Goal: Use online tool/utility: Utilize a website feature to perform a specific function

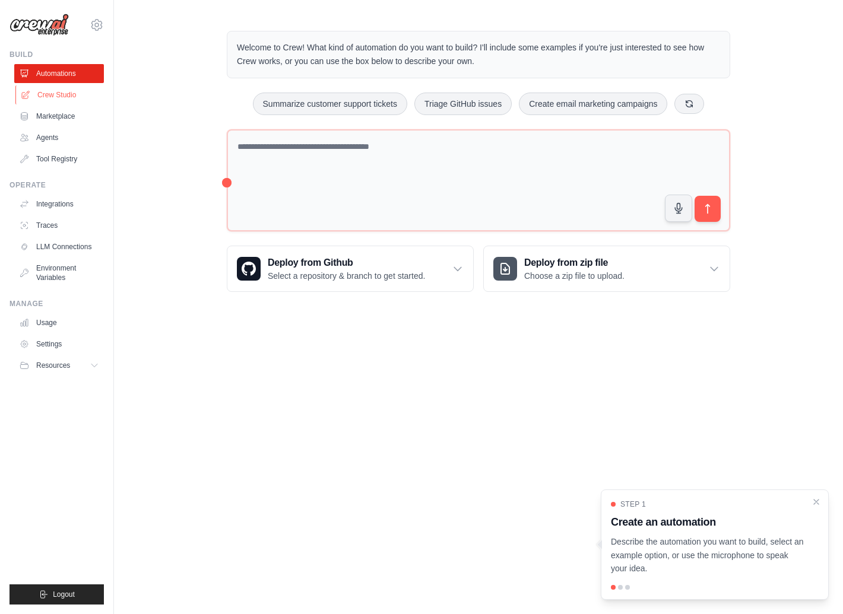
click at [38, 91] on link "Crew Studio" at bounding box center [60, 94] width 90 height 19
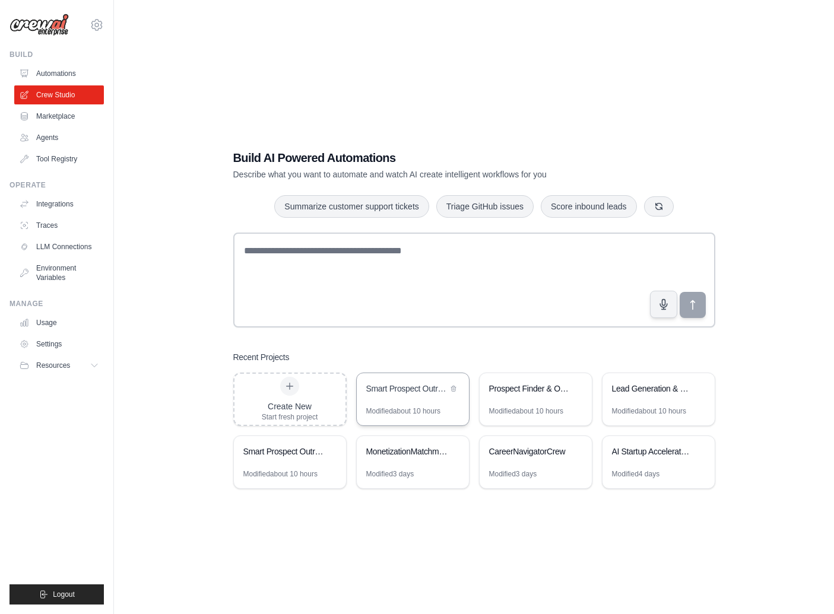
click at [362, 391] on div "Smart Prospect Outreach - Flexible Input Targeting" at bounding box center [413, 389] width 112 height 33
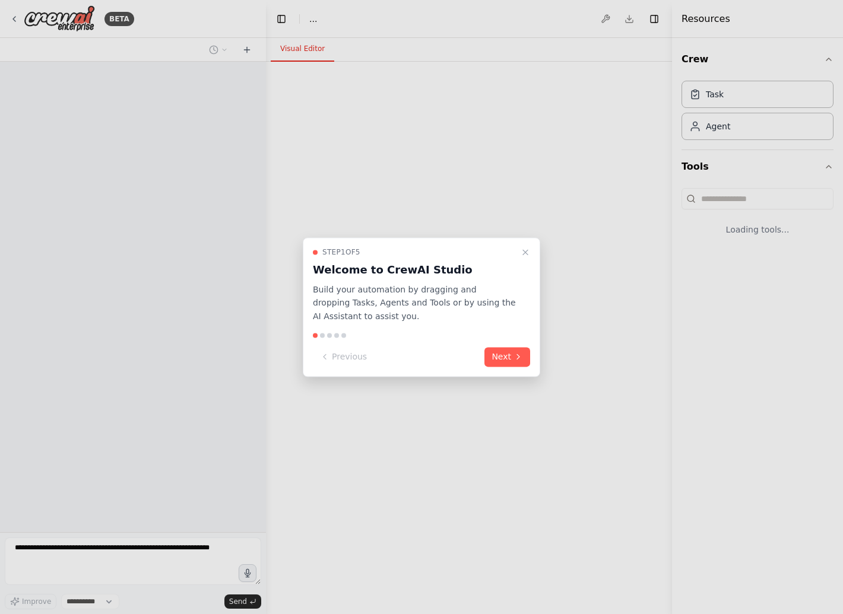
select select "****"
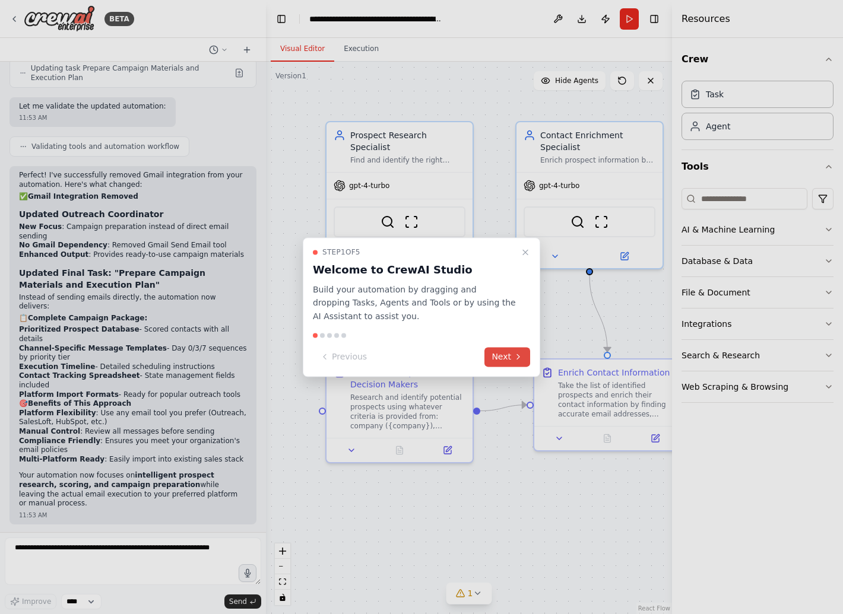
scroll to position [3305, 0]
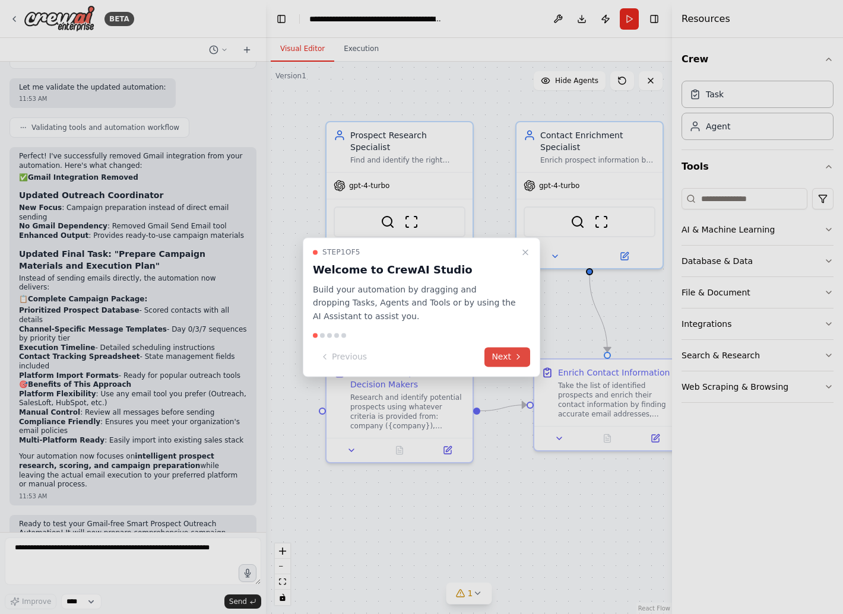
click at [507, 354] on button "Next" at bounding box center [507, 357] width 46 height 20
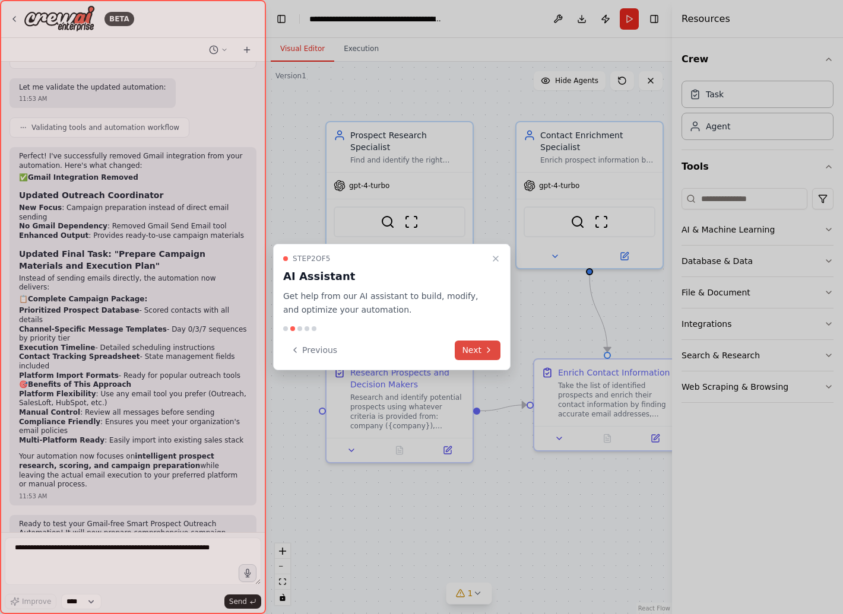
click at [495, 344] on button "Next" at bounding box center [478, 351] width 46 height 20
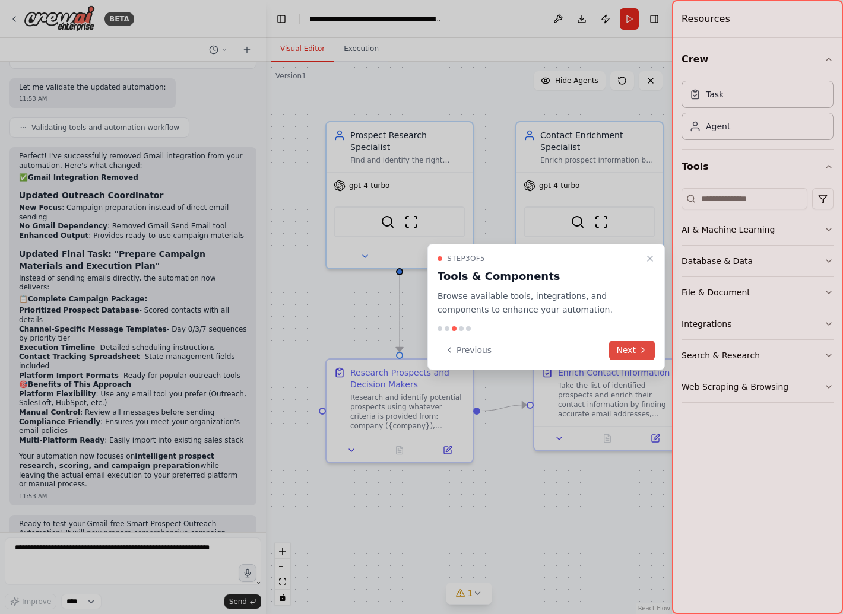
click at [652, 346] on button "Next" at bounding box center [632, 351] width 46 height 20
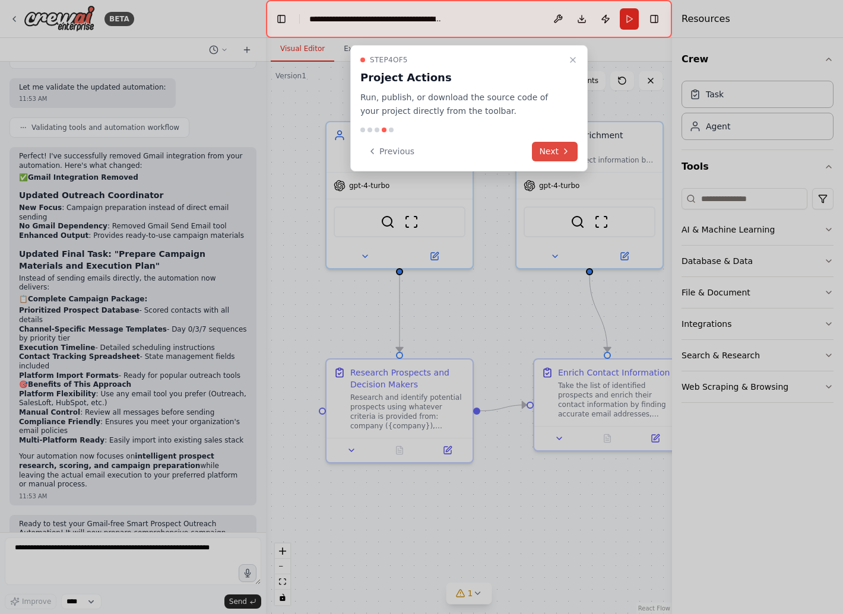
click at [565, 154] on icon at bounding box center [565, 151] width 9 height 9
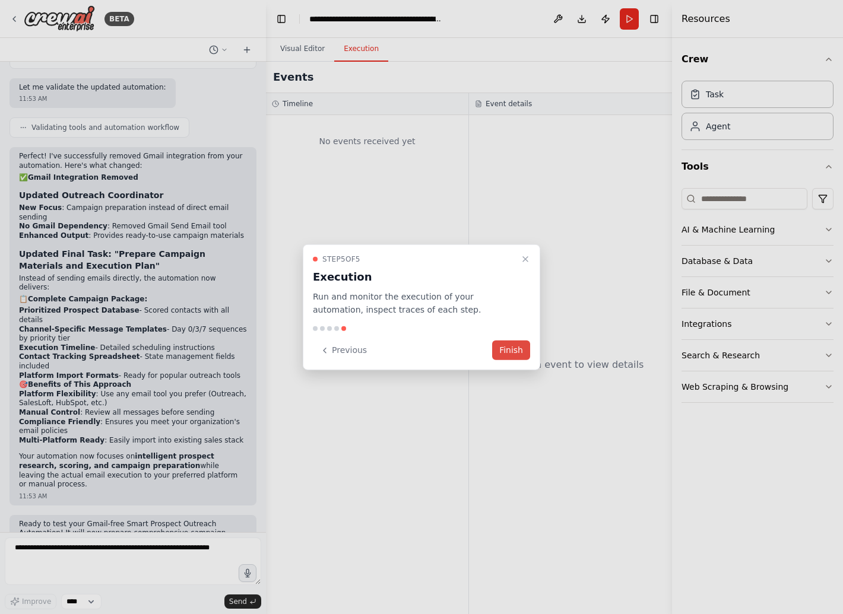
click at [523, 354] on button "Finish" at bounding box center [511, 351] width 38 height 20
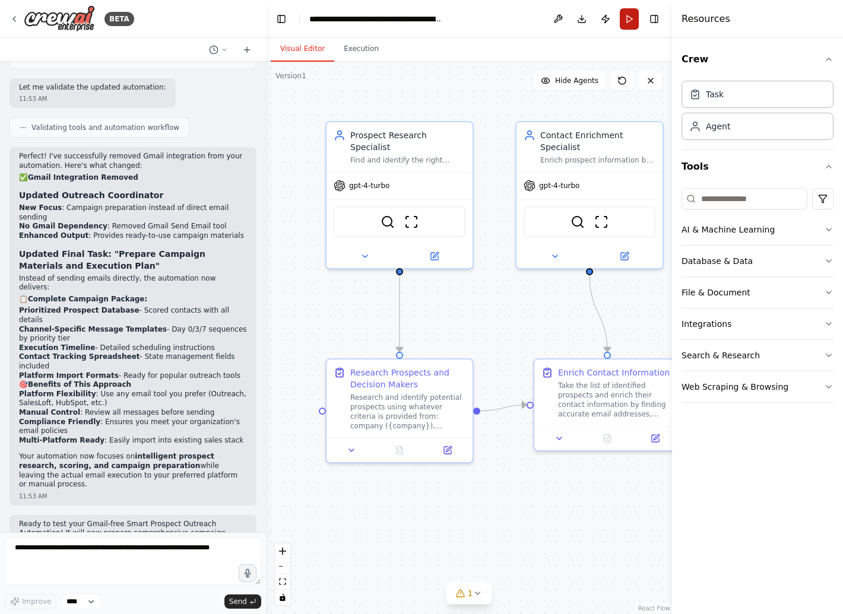
click at [632, 15] on button "Run" at bounding box center [629, 18] width 19 height 21
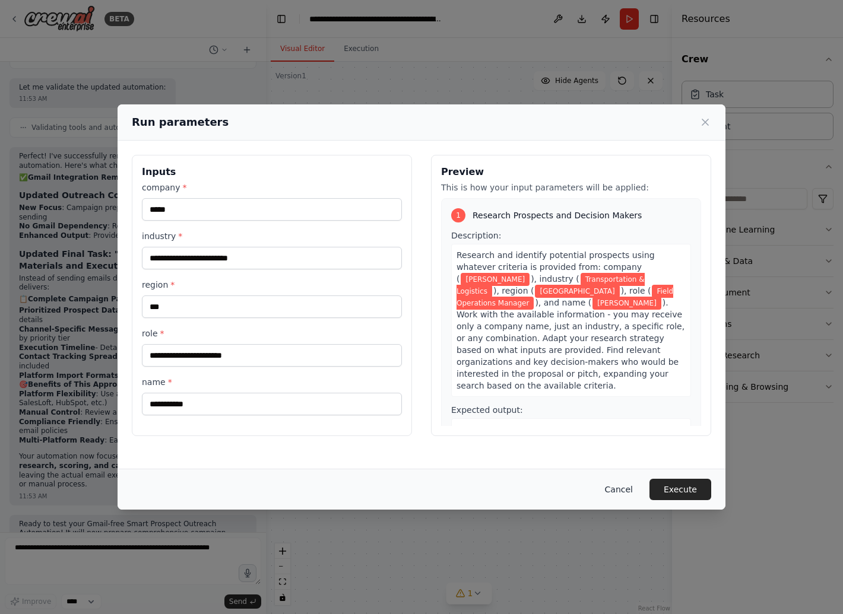
click at [620, 489] on button "Cancel" at bounding box center [618, 489] width 47 height 21
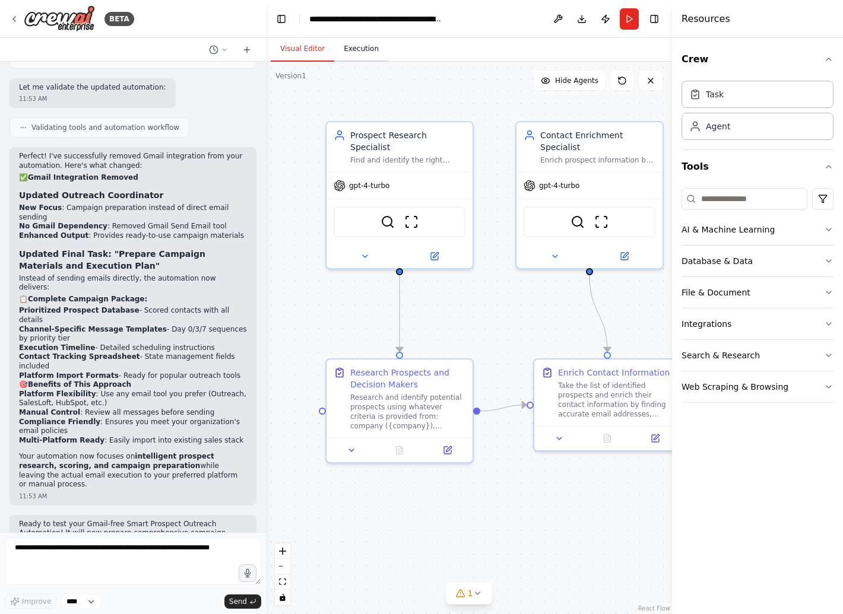
click at [351, 50] on button "Execution" at bounding box center [361, 49] width 54 height 25
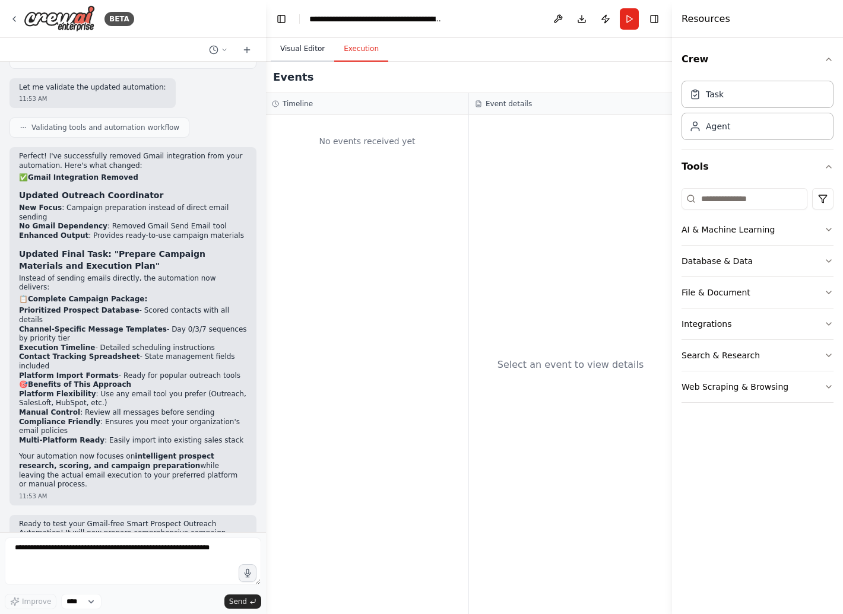
click at [303, 58] on button "Visual Editor" at bounding box center [303, 49] width 64 height 25
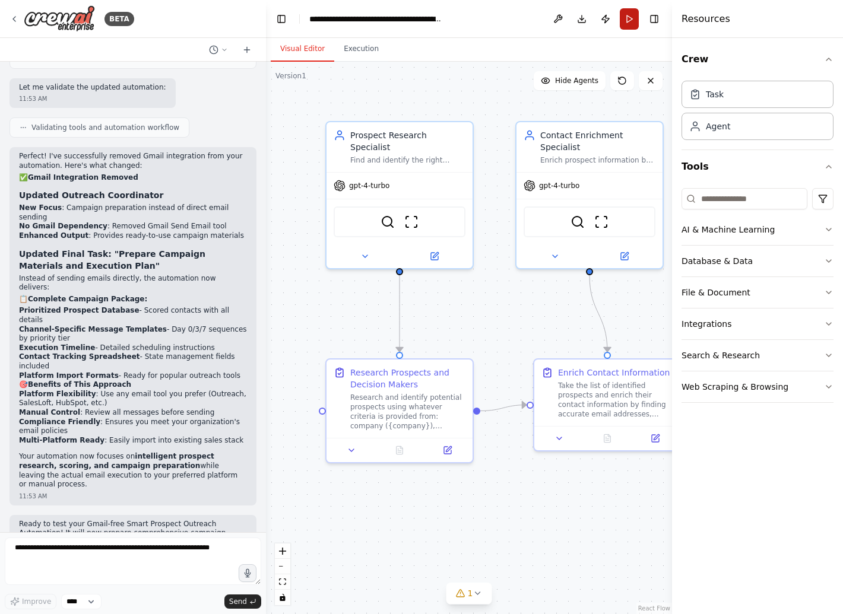
click at [635, 25] on button "Run" at bounding box center [629, 18] width 19 height 21
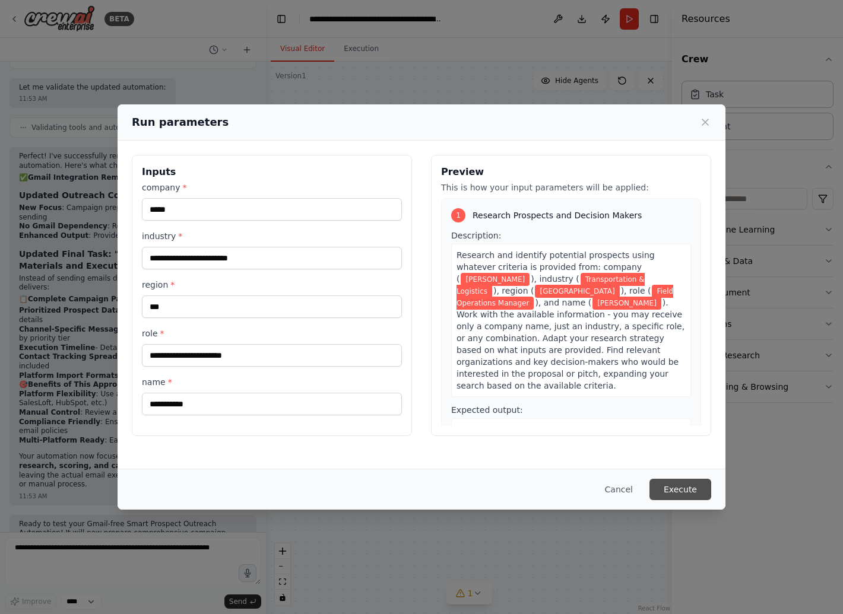
click at [666, 489] on button "Execute" at bounding box center [680, 489] width 62 height 21
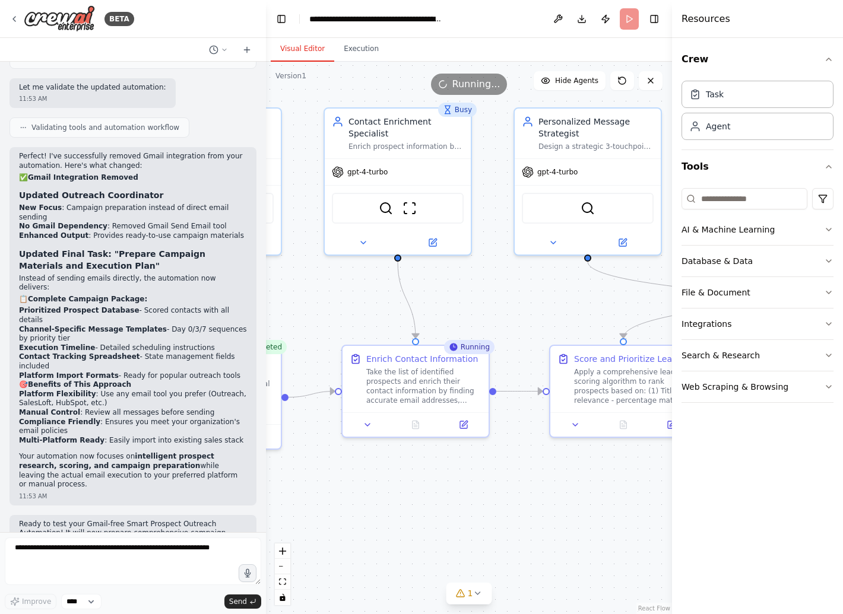
drag, startPoint x: 570, startPoint y: 483, endPoint x: 378, endPoint y: 469, distance: 192.2
click at [378, 469] on div ".deletable-edge-delete-btn { width: 20px; height: 20px; border: 0px solid #ffff…" at bounding box center [469, 338] width 406 height 553
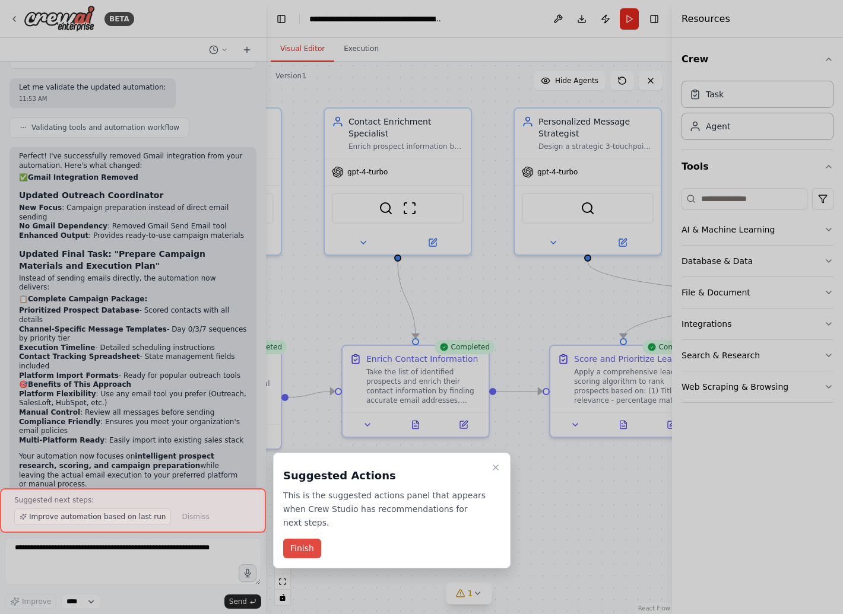
click at [295, 548] on button "Finish" at bounding box center [302, 549] width 38 height 20
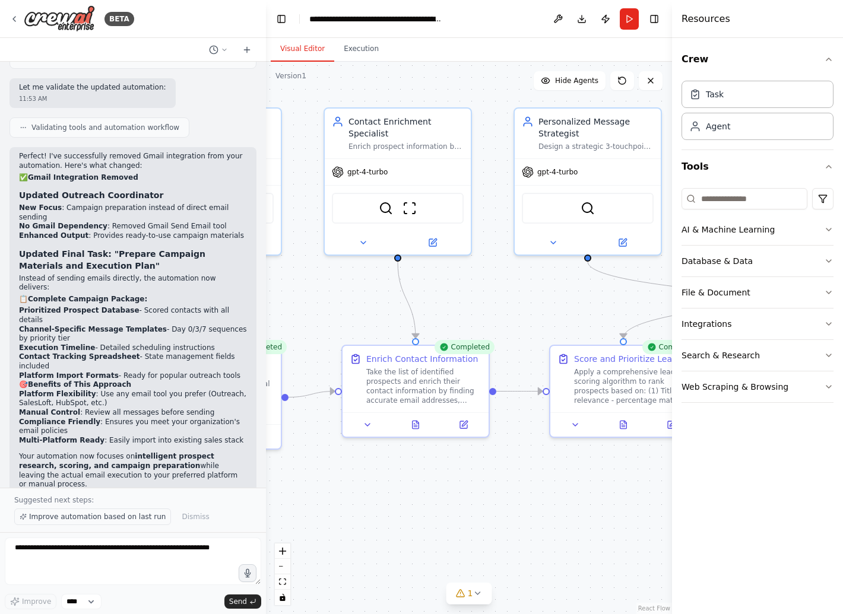
click at [148, 517] on span "Improve automation based on last run" at bounding box center [97, 516] width 137 height 9
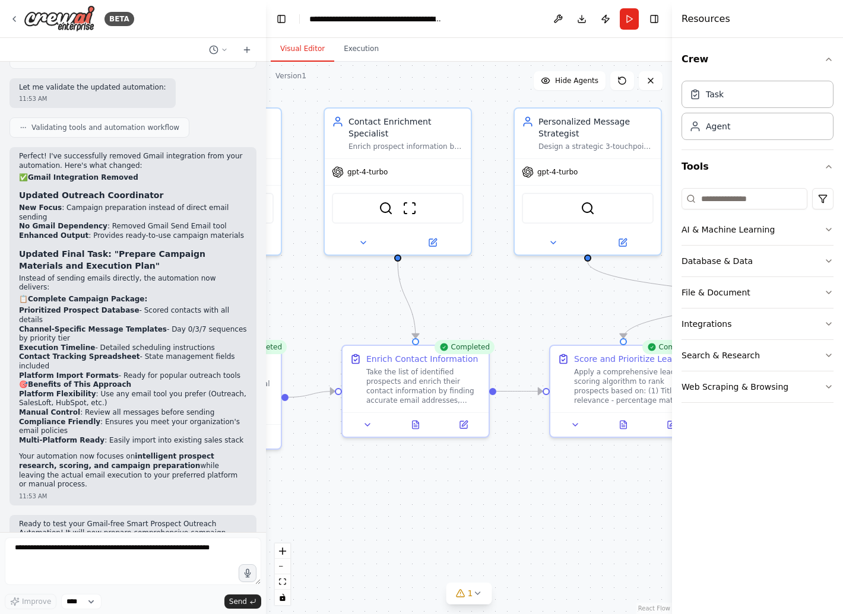
scroll to position [4594, 0]
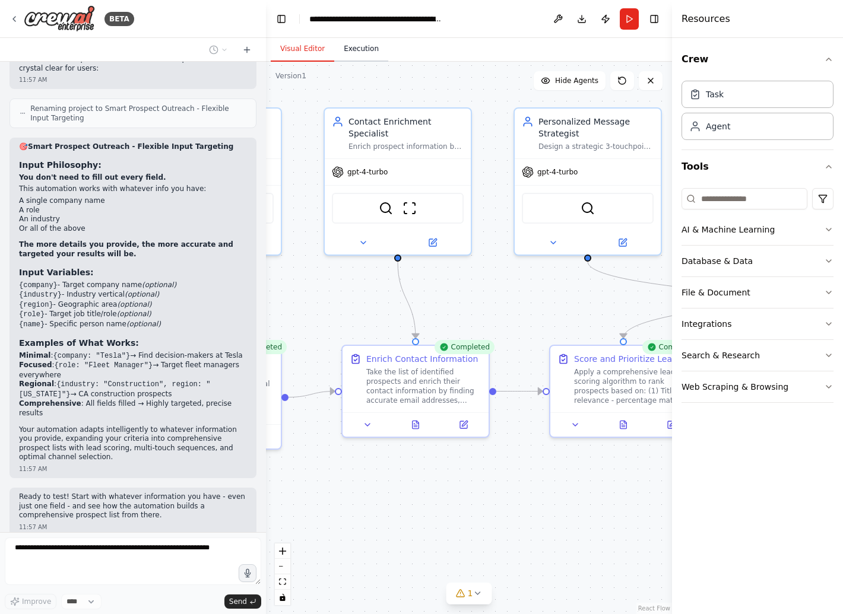
click at [363, 59] on button "Execution" at bounding box center [361, 49] width 54 height 25
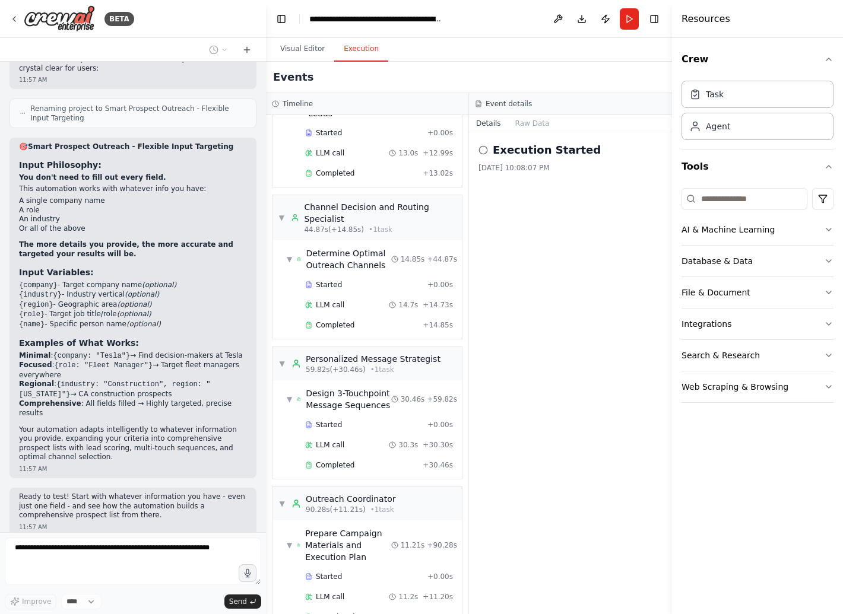
scroll to position [612, 0]
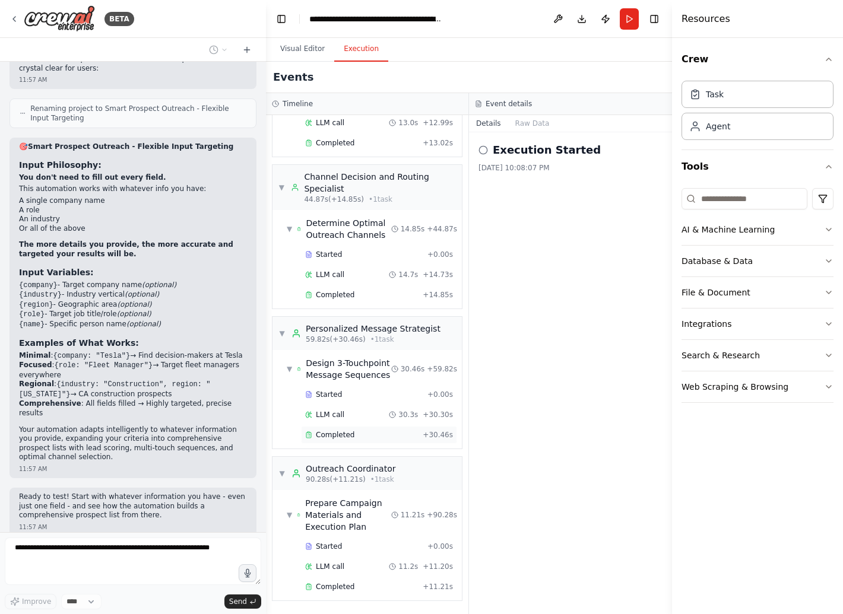
click at [338, 432] on span "Completed" at bounding box center [335, 434] width 39 height 9
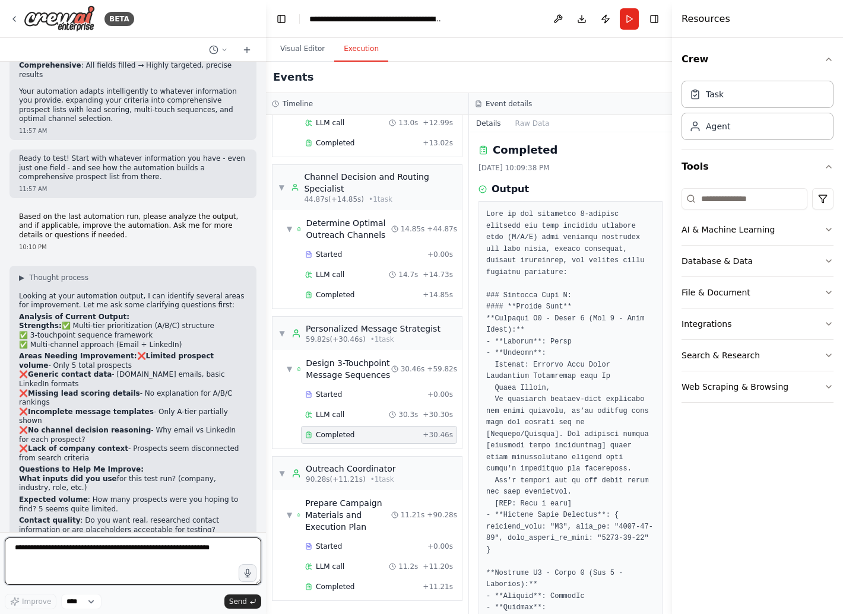
scroll to position [4942, 0]
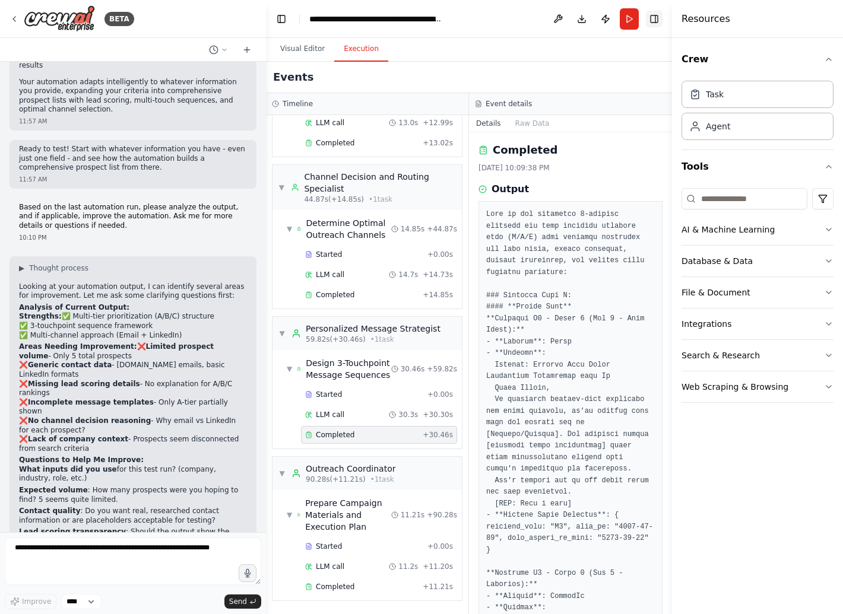
click at [649, 20] on button "Toggle Right Sidebar" at bounding box center [654, 19] width 17 height 17
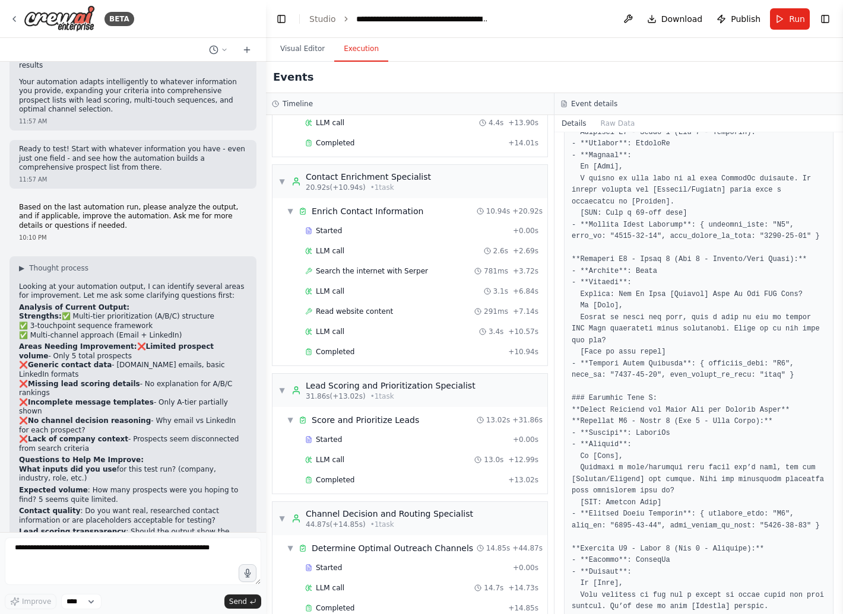
scroll to position [170, 0]
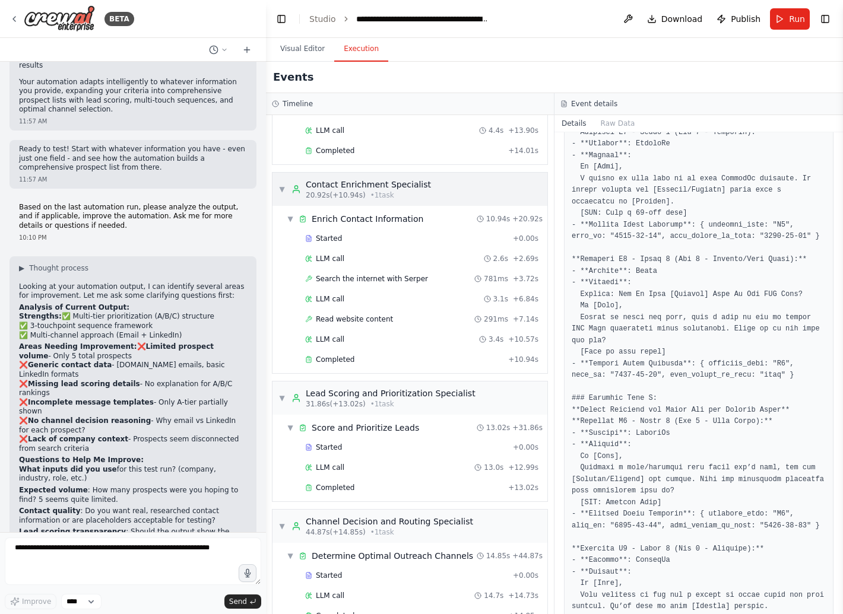
click at [382, 179] on div "Contact Enrichment Specialist" at bounding box center [368, 185] width 125 height 12
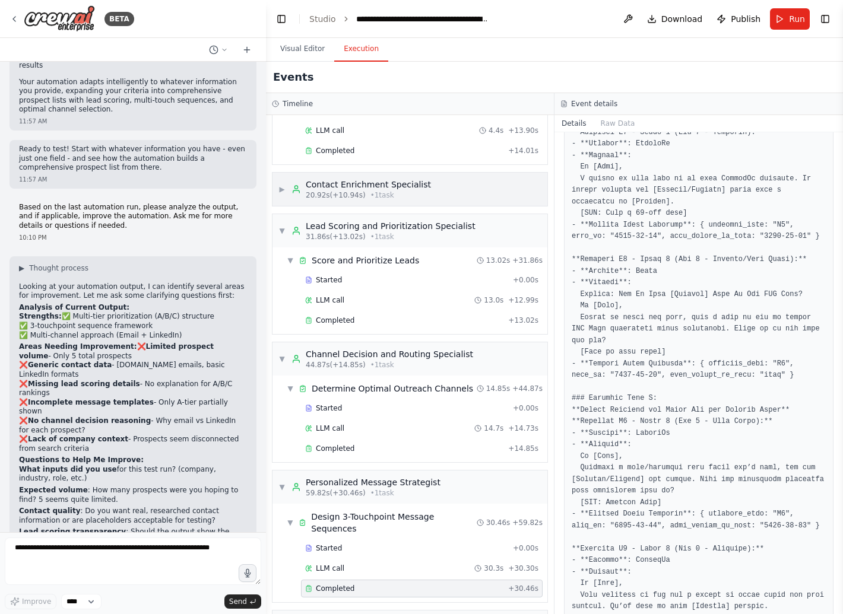
click at [381, 179] on div "Contact Enrichment Specialist" at bounding box center [368, 185] width 125 height 12
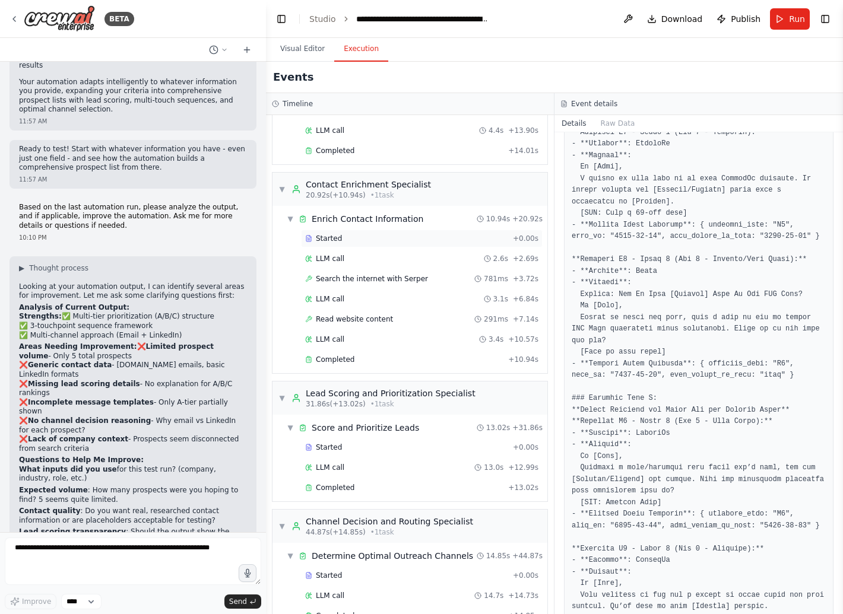
click at [336, 234] on span "Started" at bounding box center [329, 238] width 26 height 9
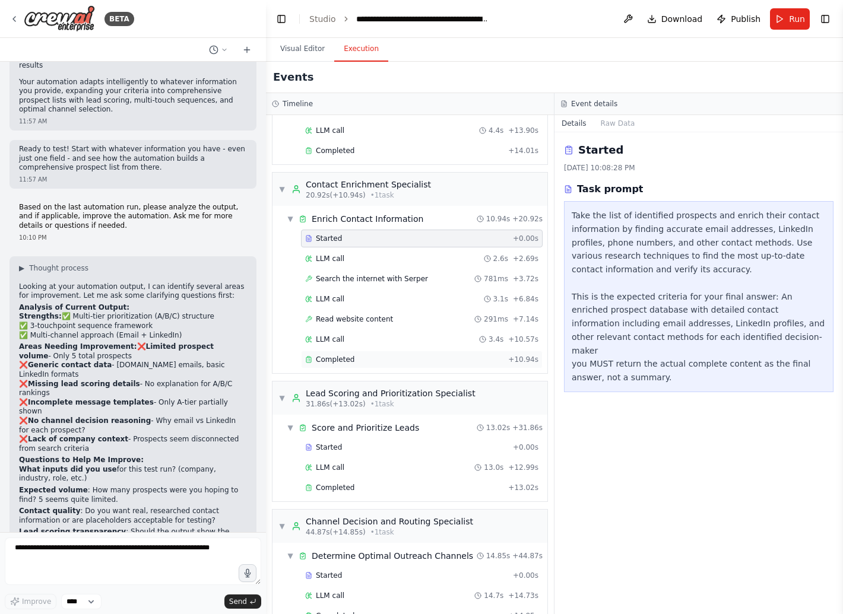
click at [341, 355] on span "Completed" at bounding box center [335, 359] width 39 height 9
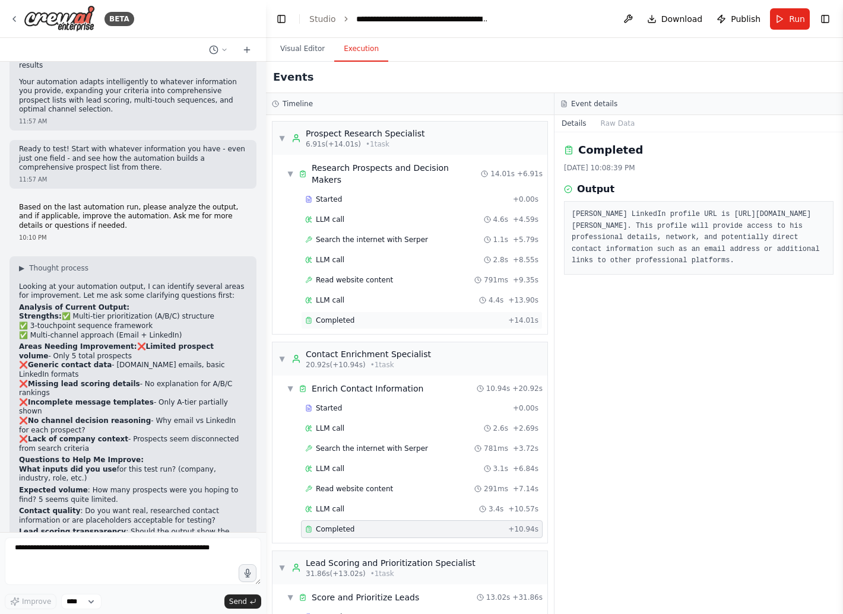
click at [351, 316] on span "Completed" at bounding box center [335, 320] width 39 height 9
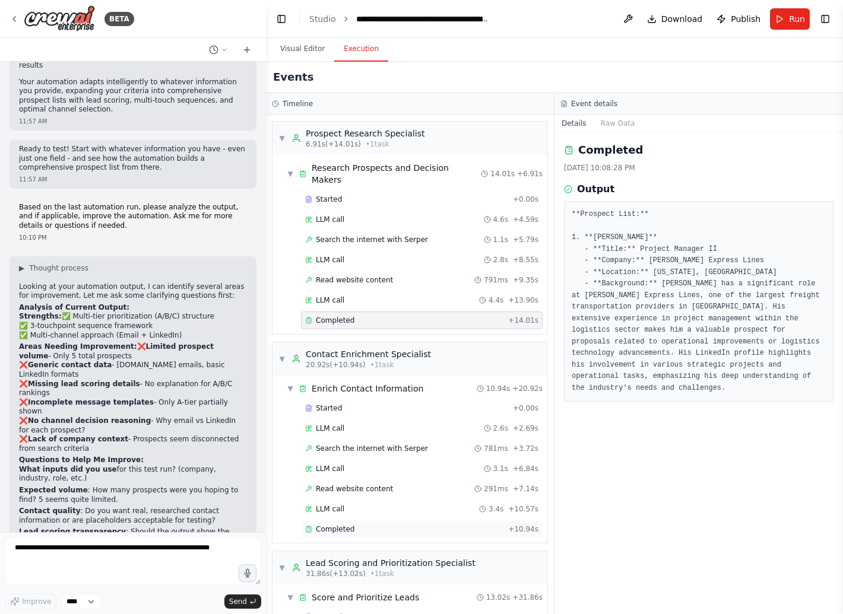
scroll to position [229, 0]
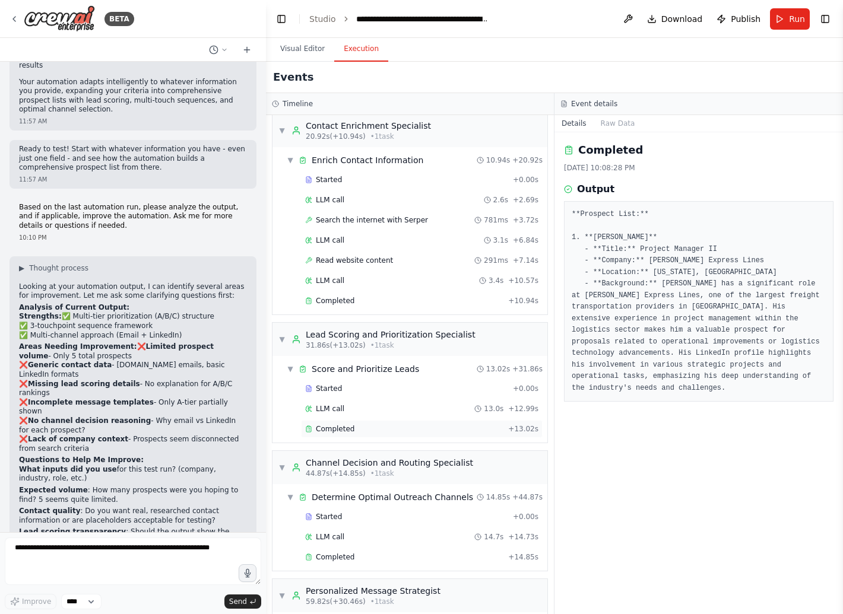
click at [344, 424] on span "Completed" at bounding box center [335, 428] width 39 height 9
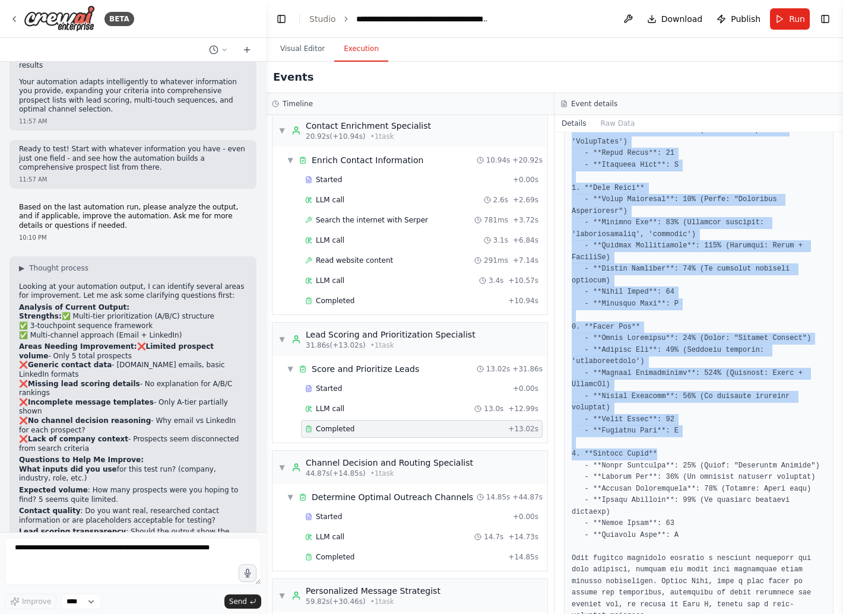
scroll to position [408, 0]
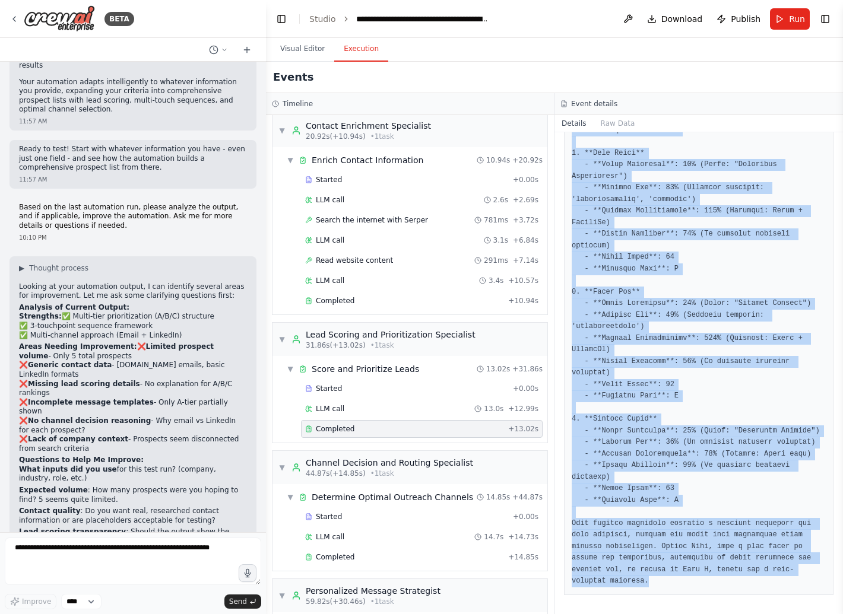
drag, startPoint x: 569, startPoint y: 207, endPoint x: 732, endPoint y: 598, distance: 424.2
click at [732, 598] on div "Completed 8/28/2025, 10:08:52 PM Output" at bounding box center [698, 373] width 288 height 482
copy pre "Based on the comprehensive lead scoring algorithm tailored to rank prospects ac…"
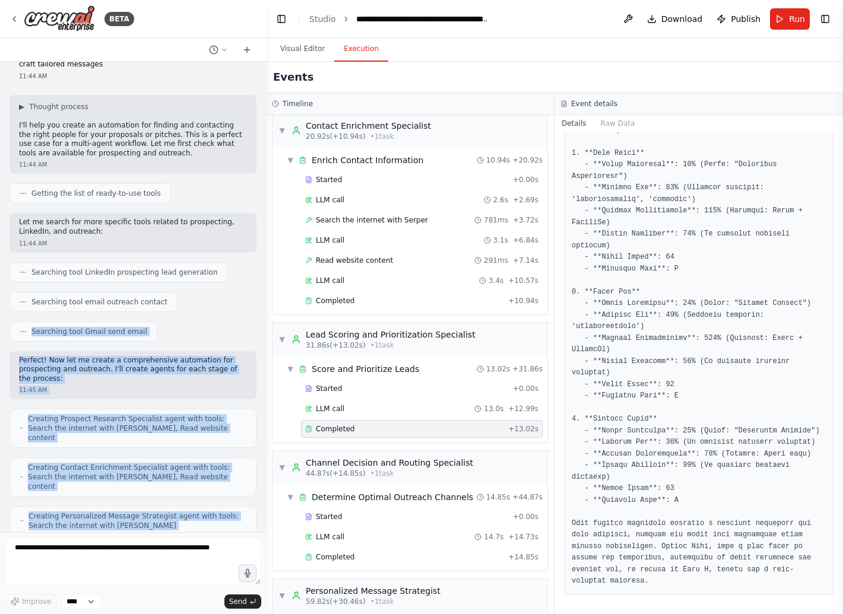
scroll to position [0, 0]
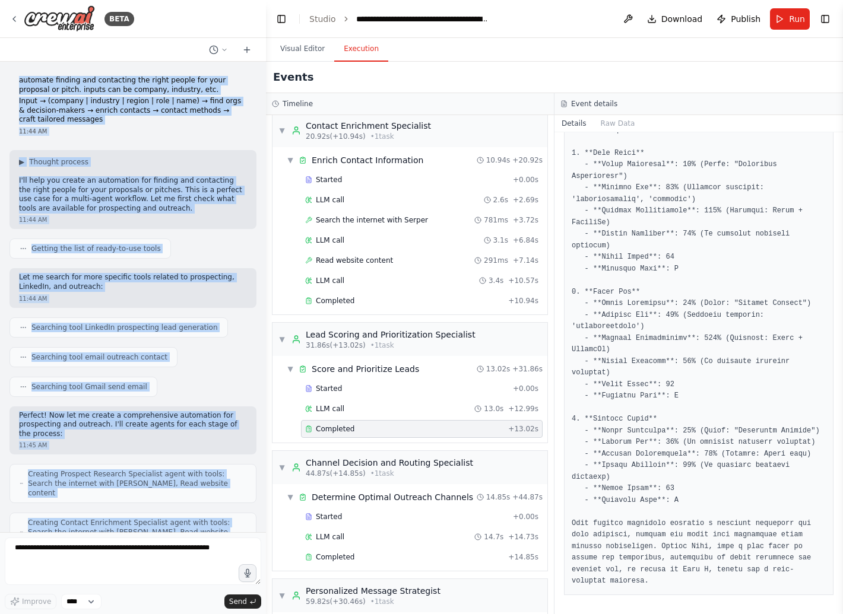
drag, startPoint x: 195, startPoint y: 527, endPoint x: 11, endPoint y: 81, distance: 482.8
click at [11, 81] on div "automate finding and contacting the right people for your proposal or pitch. in…" at bounding box center [133, 297] width 266 height 471
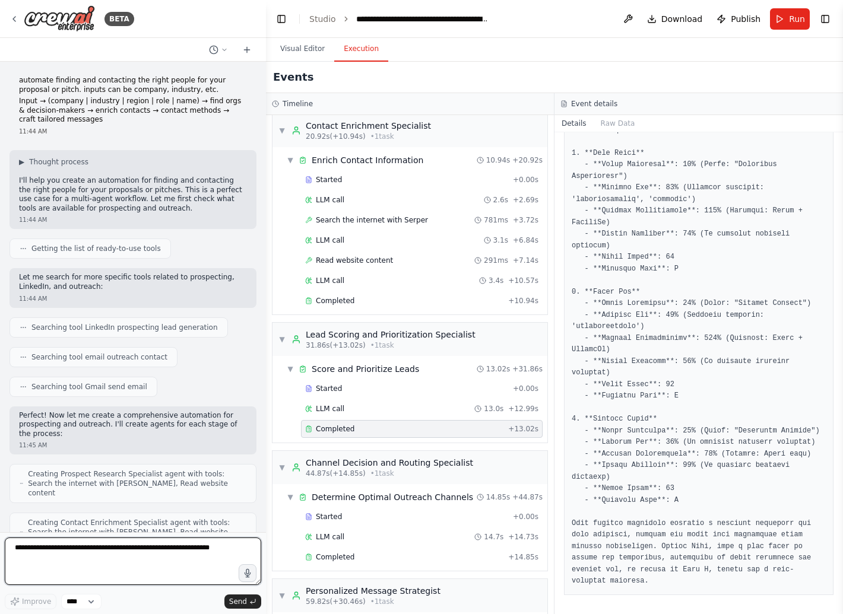
click at [192, 553] on textarea at bounding box center [133, 561] width 256 height 47
paste textarea "**********"
type textarea "**********"
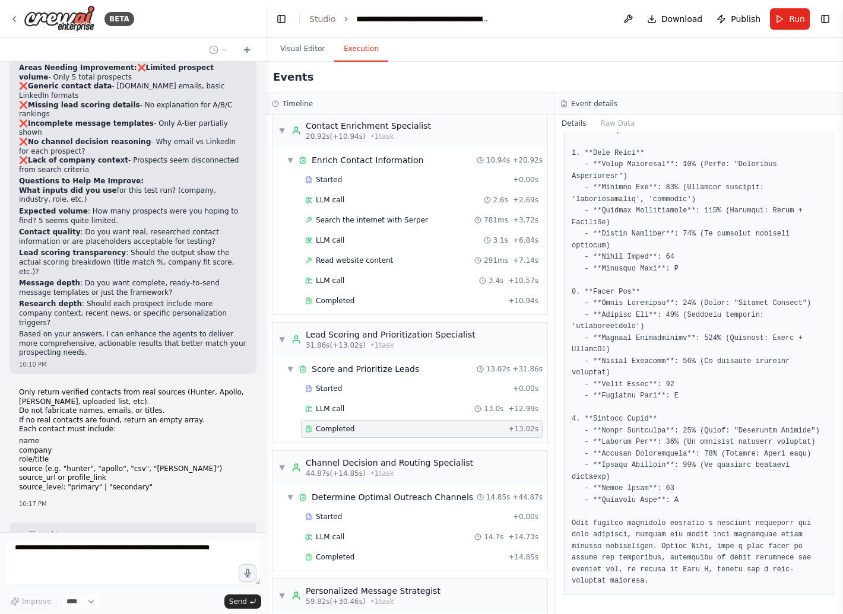
scroll to position [5256, 0]
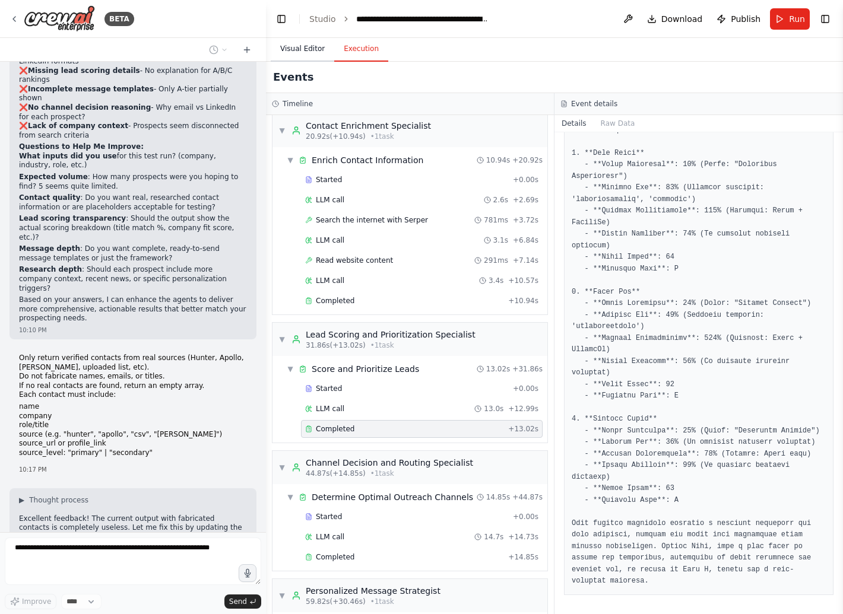
click at [298, 48] on button "Visual Editor" at bounding box center [303, 49] width 64 height 25
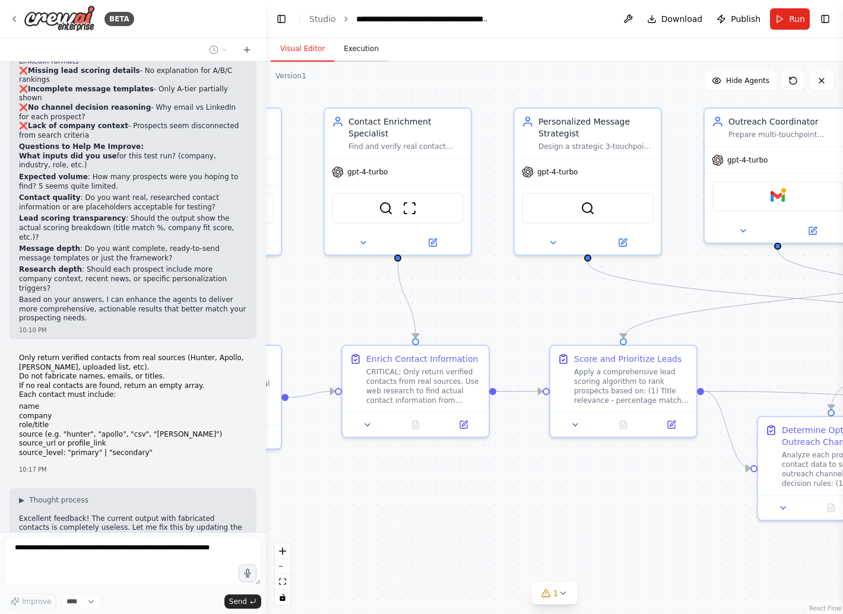
click at [361, 44] on button "Execution" at bounding box center [361, 49] width 54 height 25
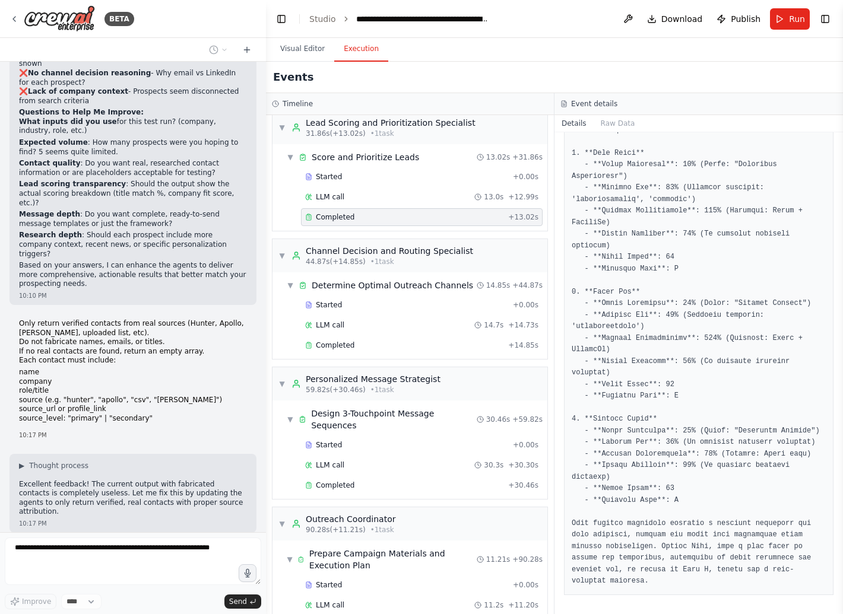
scroll to position [467, 0]
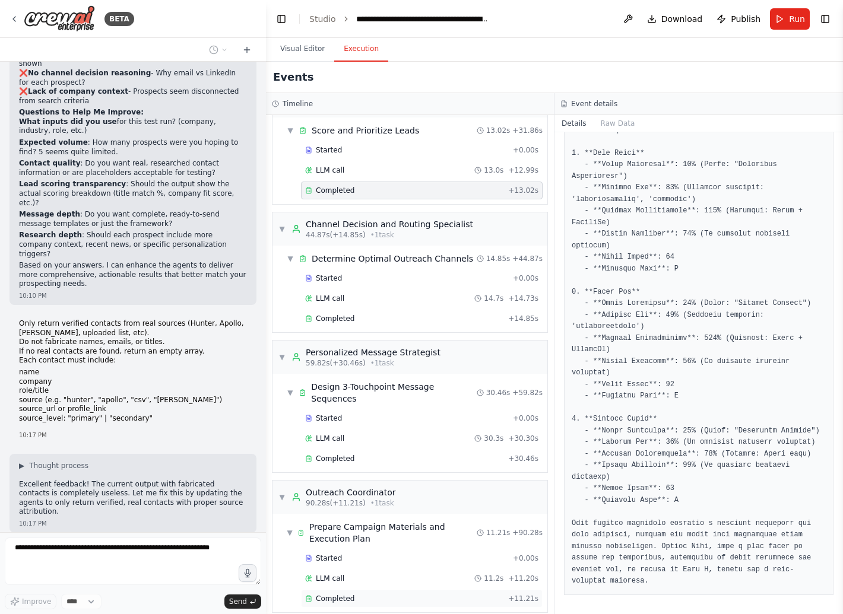
click at [359, 594] on div "Completed" at bounding box center [404, 598] width 198 height 9
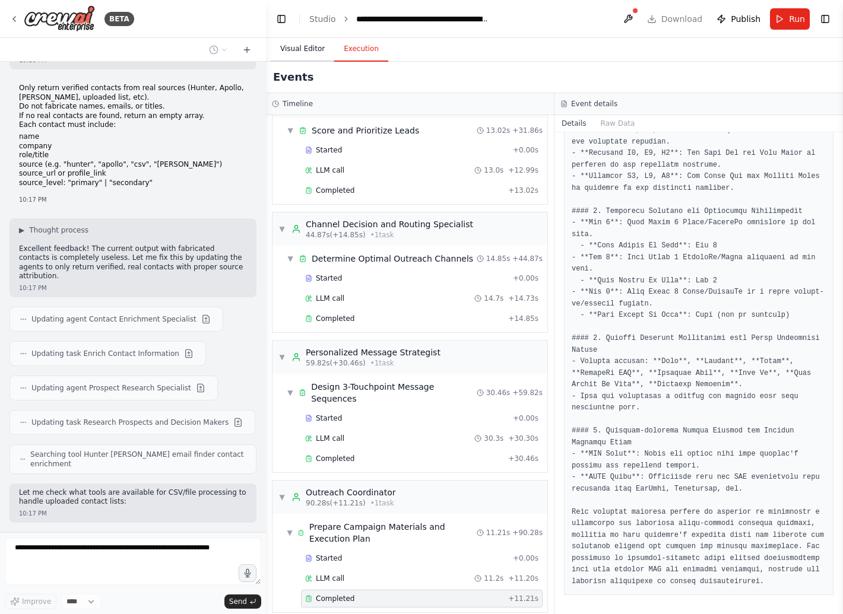
scroll to position [5535, 0]
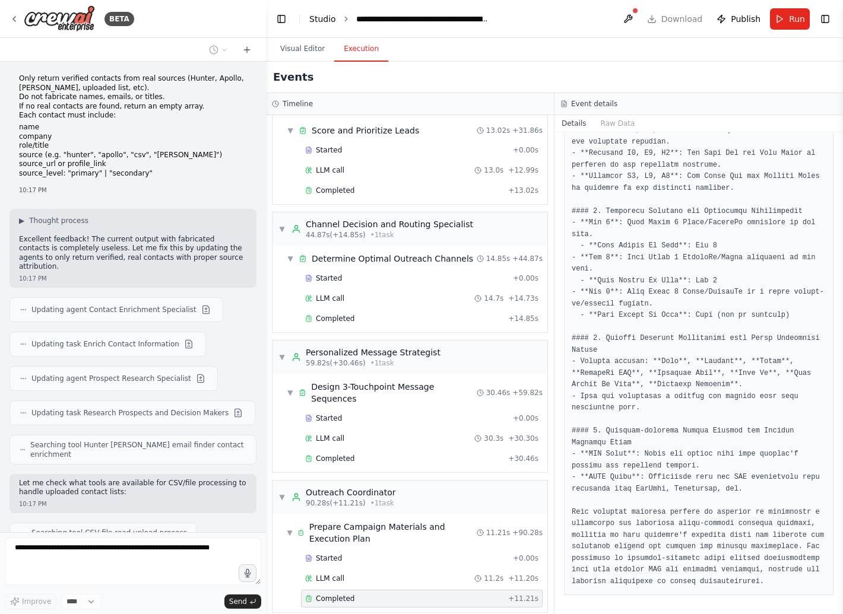
click at [313, 19] on link "Studio" at bounding box center [322, 18] width 27 height 9
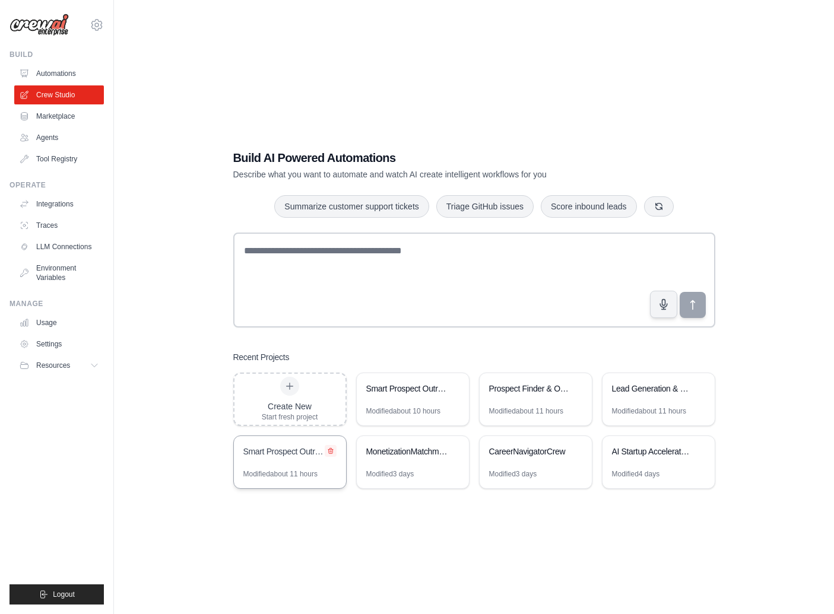
click at [331, 451] on icon at bounding box center [330, 451] width 7 height 7
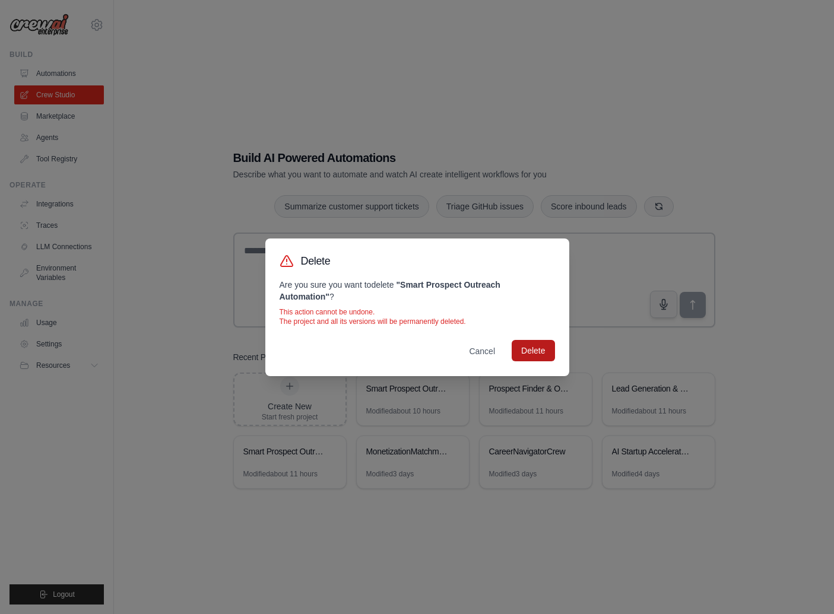
click at [527, 341] on button "Delete" at bounding box center [533, 350] width 43 height 21
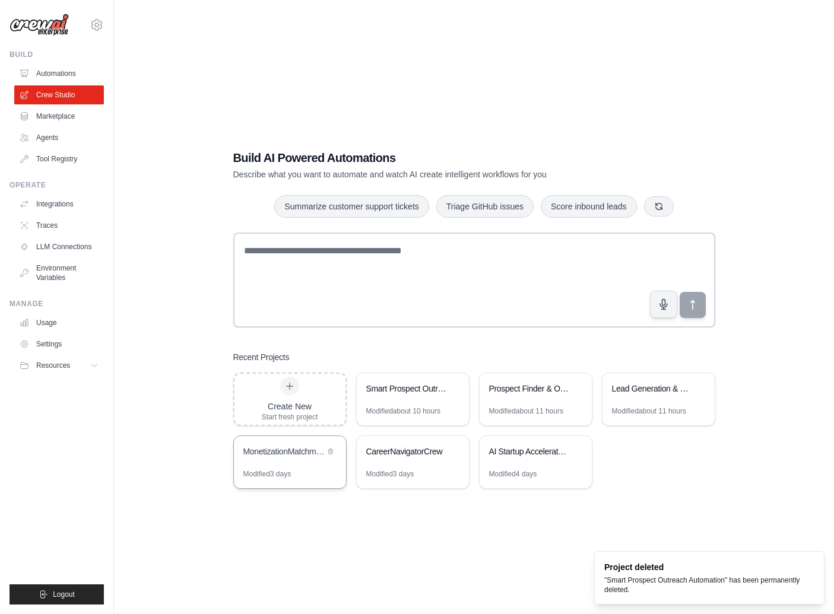
click at [300, 461] on div "MonetizationMatchmaker" at bounding box center [290, 452] width 112 height 33
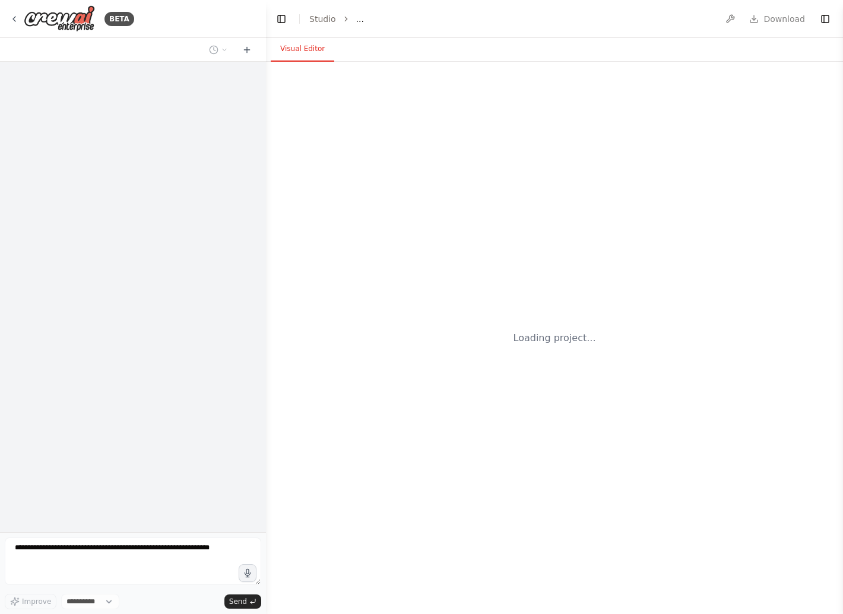
select select "****"
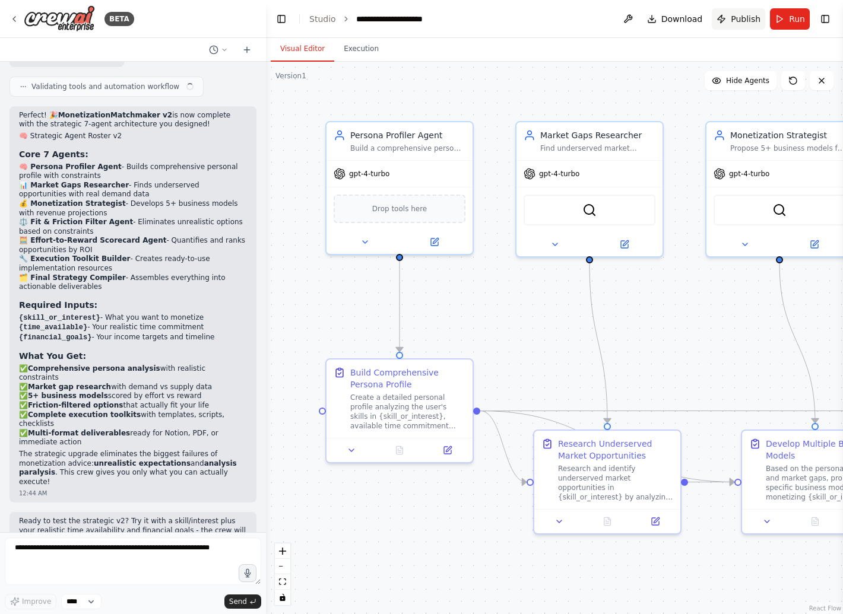
scroll to position [3237, 0]
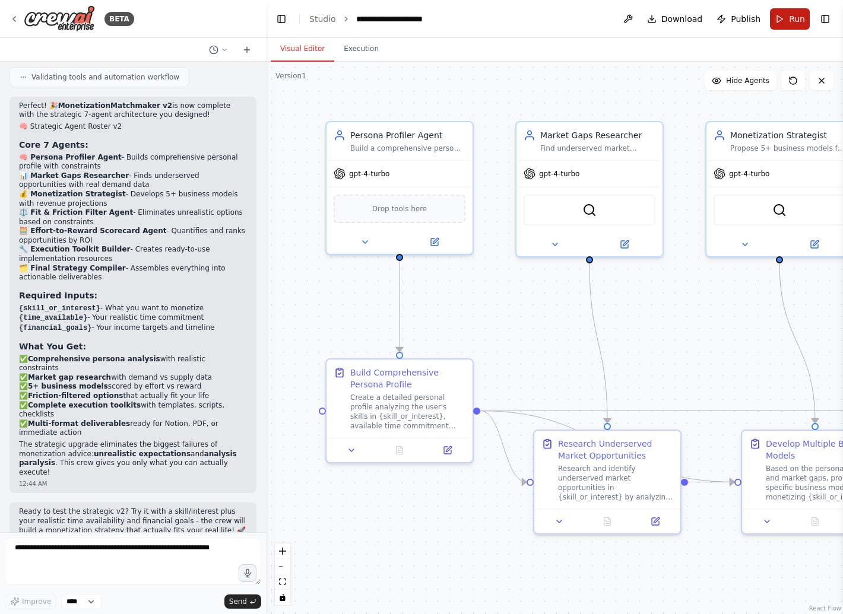
click at [780, 16] on button "Run" at bounding box center [790, 18] width 40 height 21
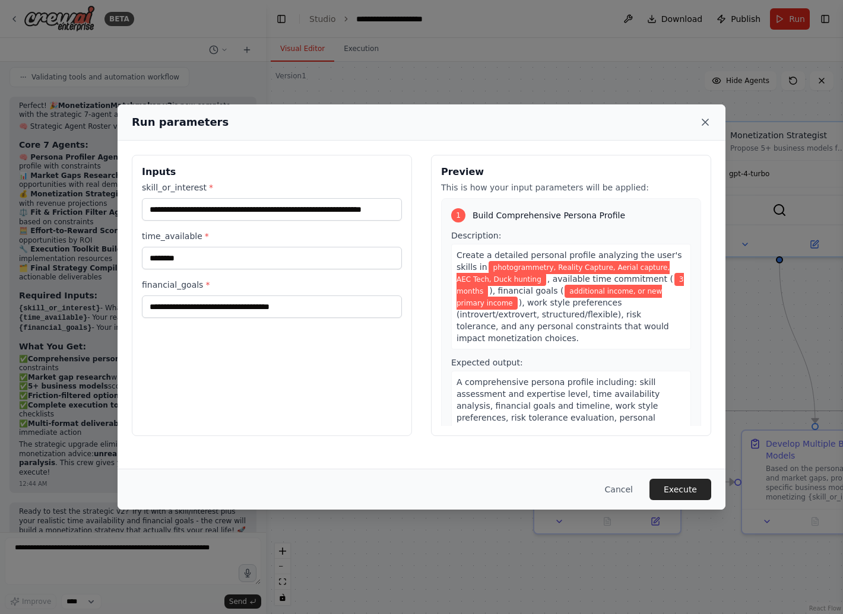
click at [703, 121] on icon at bounding box center [705, 122] width 6 height 6
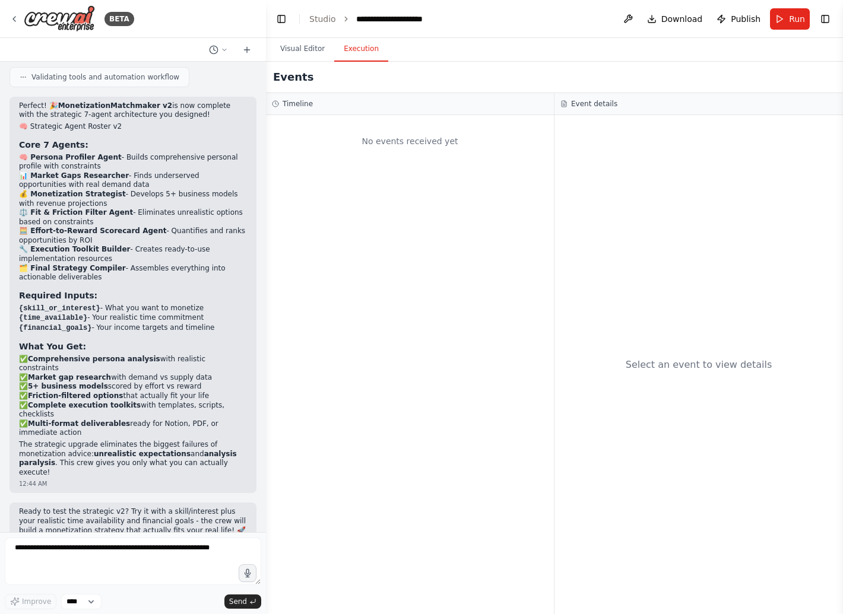
click at [373, 52] on button "Execution" at bounding box center [361, 49] width 54 height 25
click at [293, 49] on button "Visual Editor" at bounding box center [303, 49] width 64 height 25
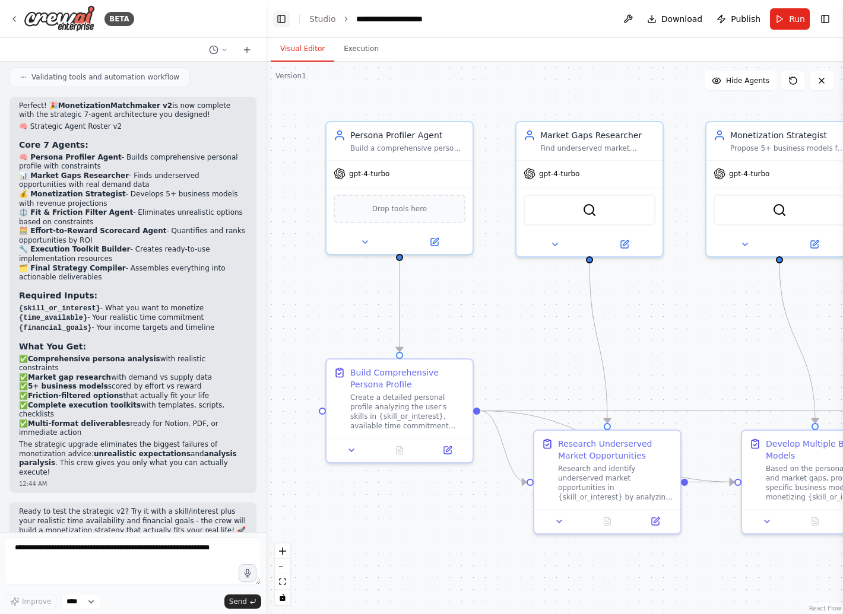
click at [285, 19] on button "Toggle Left Sidebar" at bounding box center [281, 19] width 17 height 17
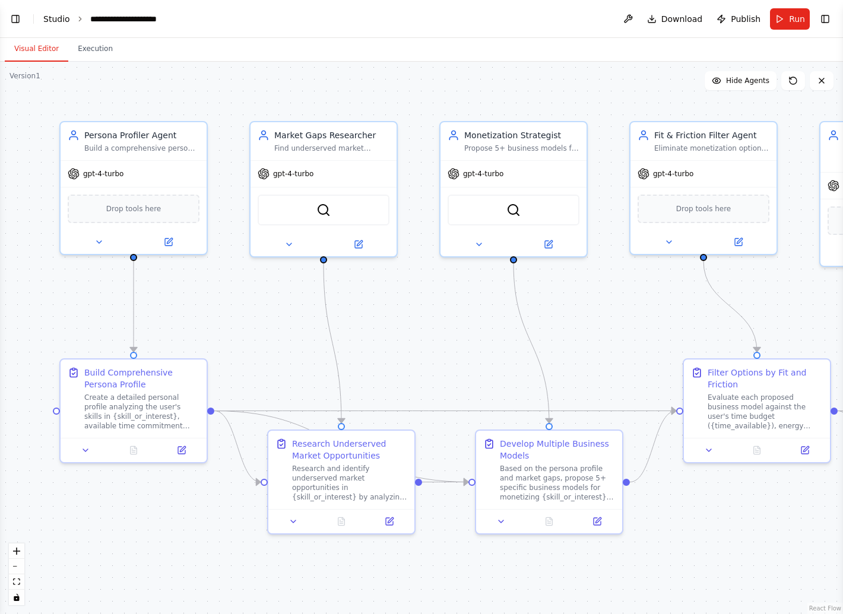
click at [56, 19] on link "Studio" at bounding box center [56, 18] width 27 height 9
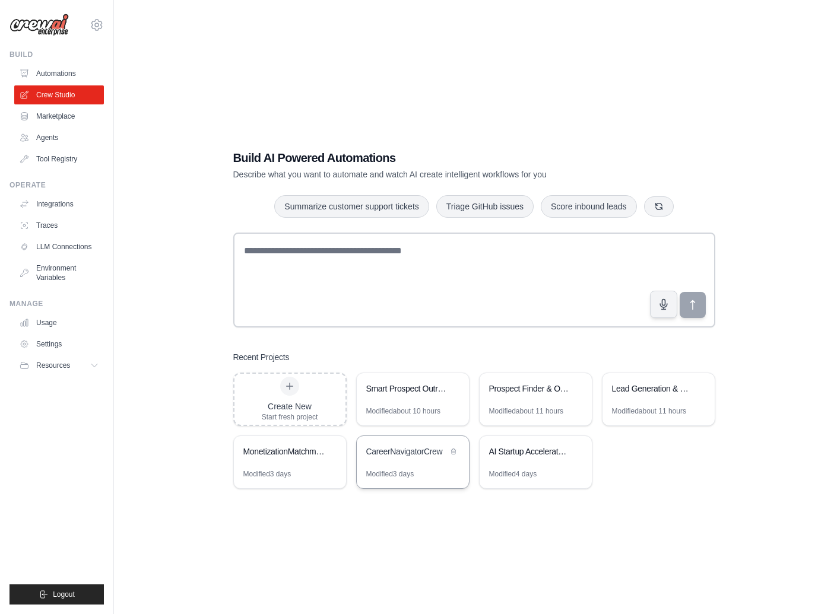
click at [378, 464] on div "CareerNavigatorCrew" at bounding box center [413, 452] width 112 height 33
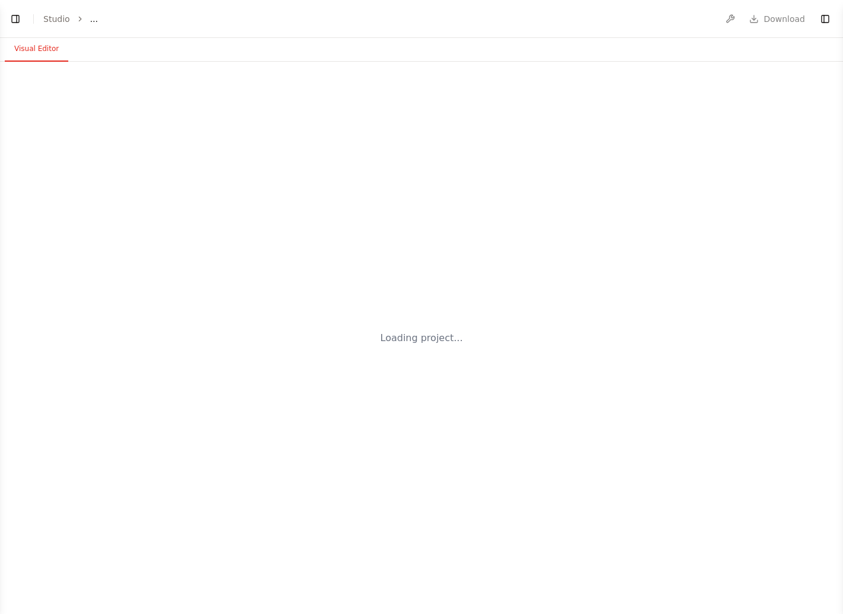
select select "****"
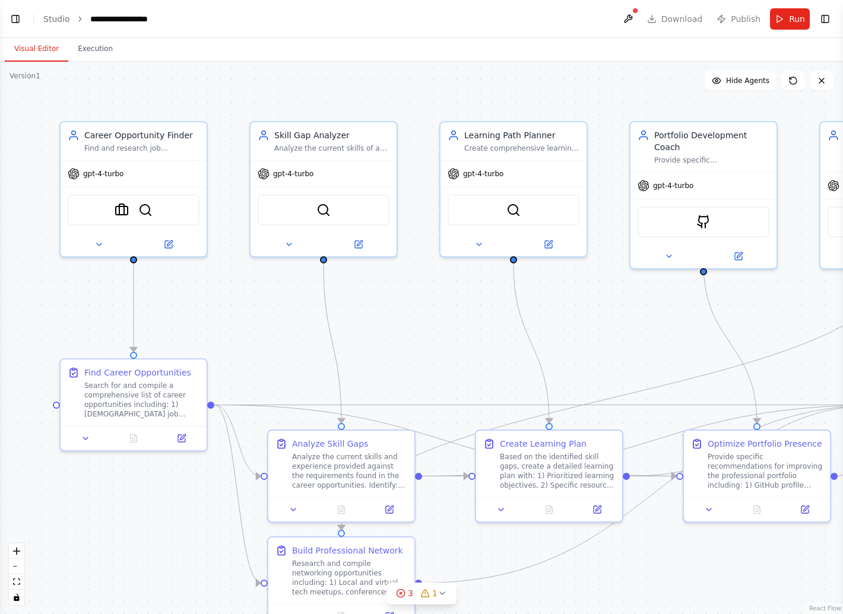
scroll to position [1730, 0]
click at [106, 53] on button "Execution" at bounding box center [95, 49] width 54 height 25
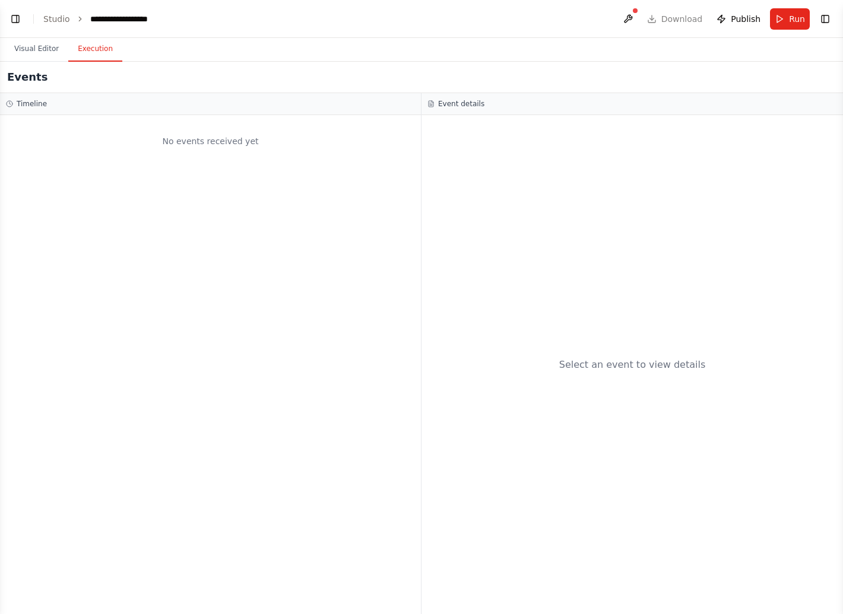
scroll to position [1721, 0]
click at [807, 14] on button "Run" at bounding box center [790, 18] width 40 height 21
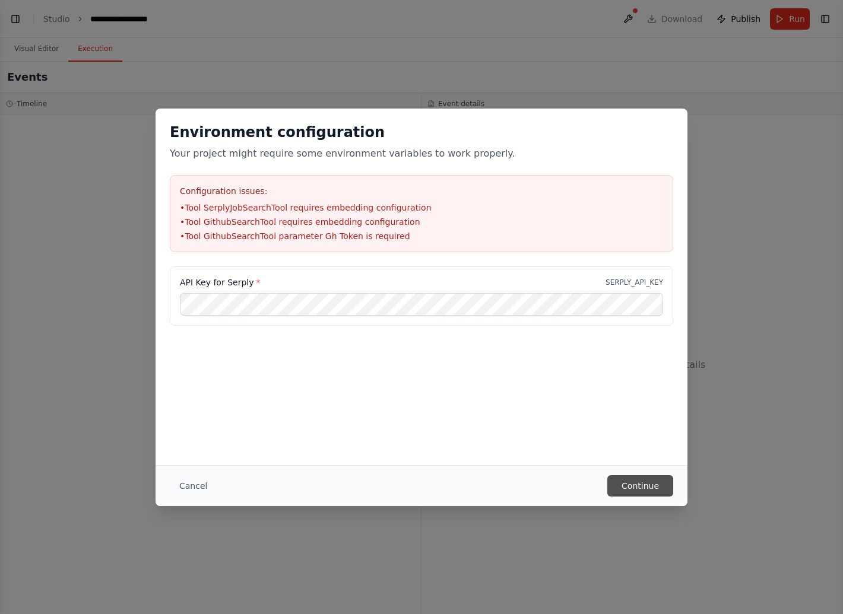
click at [658, 484] on button "Continue" at bounding box center [640, 485] width 66 height 21
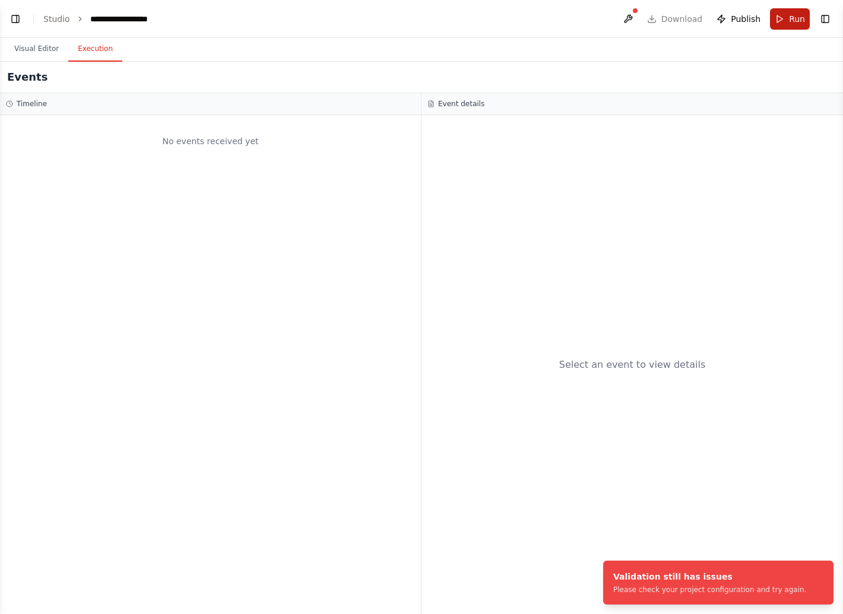
click at [799, 27] on button "Run" at bounding box center [790, 18] width 40 height 21
